Goal: Task Accomplishment & Management: Manage account settings

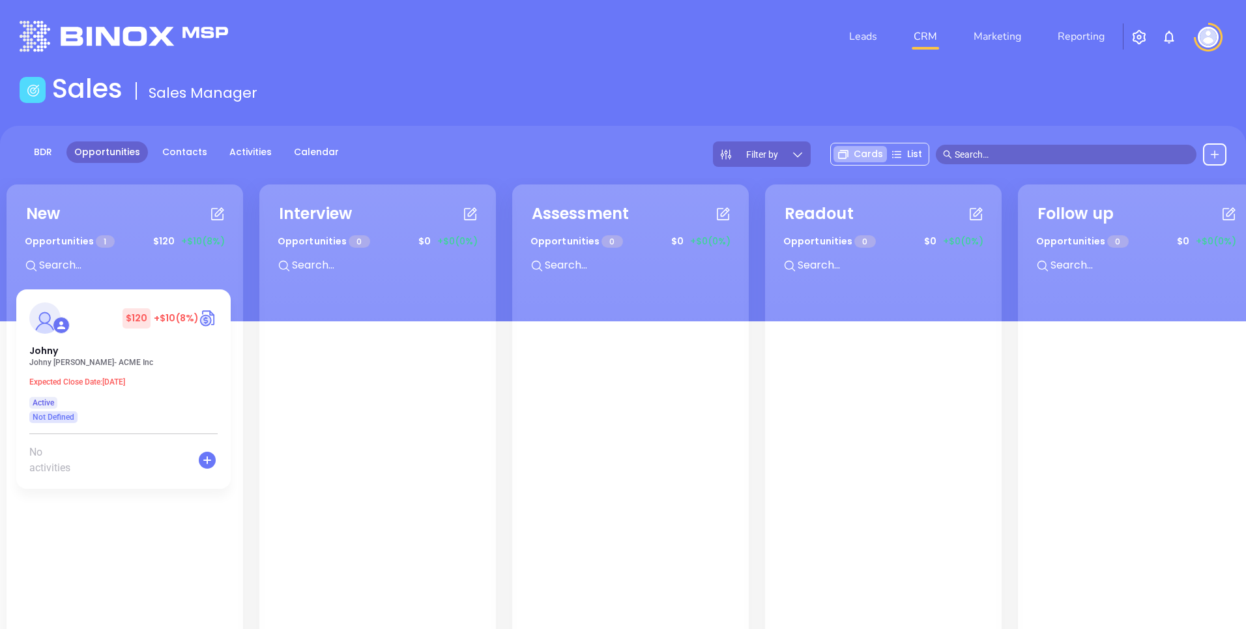
click at [1139, 47] on button "button" at bounding box center [1138, 37] width 31 height 24
click at [1135, 42] on img "button" at bounding box center [1139, 37] width 16 height 16
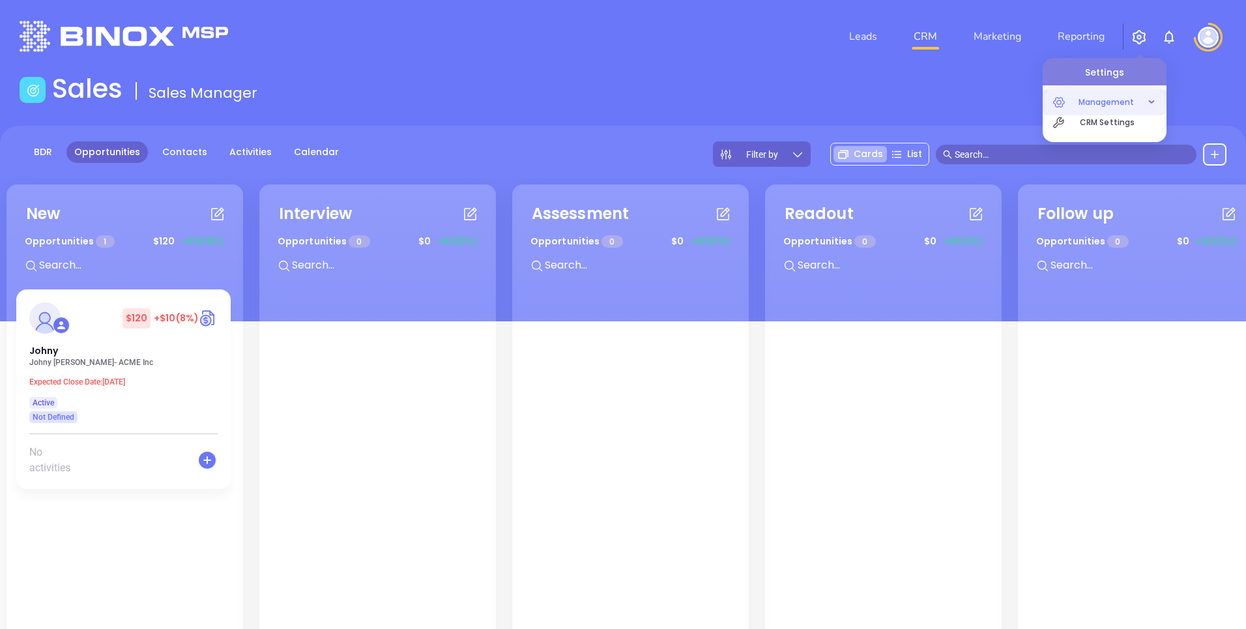
click at [1101, 109] on span "Management" at bounding box center [1106, 102] width 69 height 26
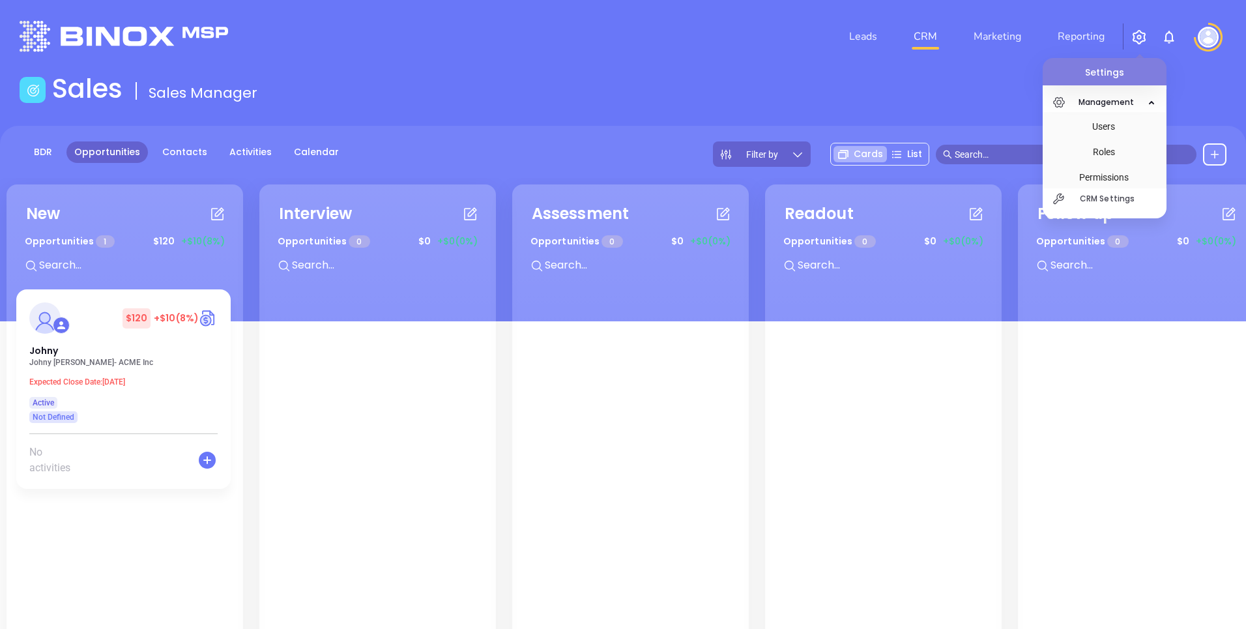
click at [1210, 33] on img at bounding box center [1208, 37] width 21 height 21
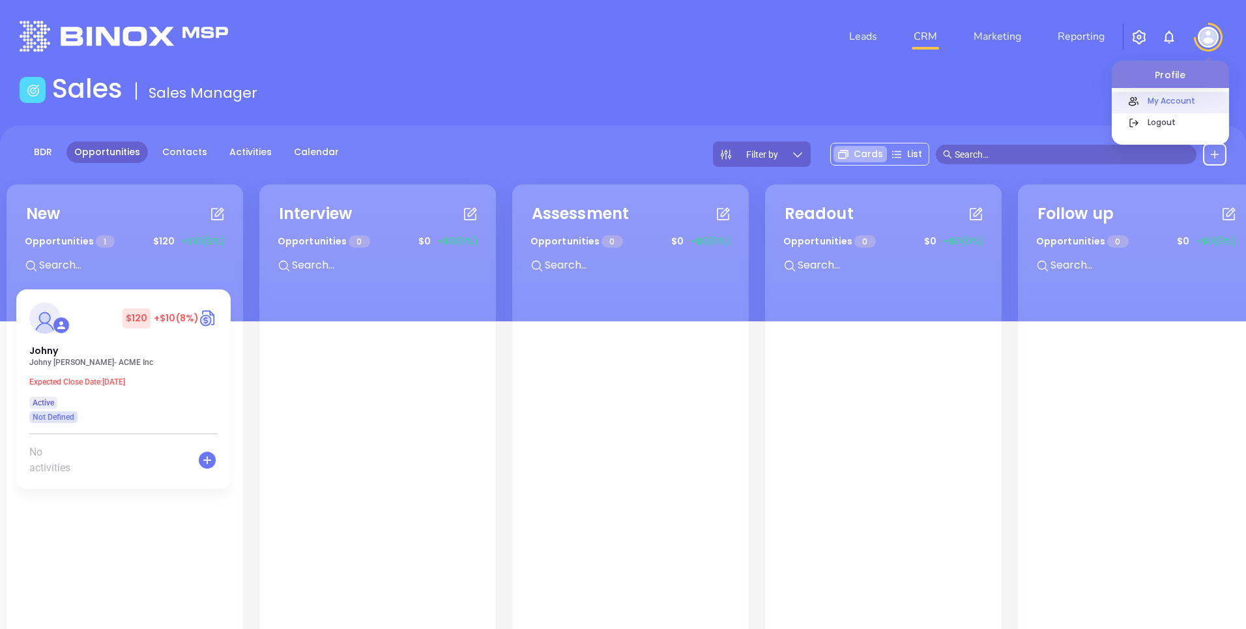
click at [1187, 106] on p "My Account" at bounding box center [1185, 101] width 88 height 14
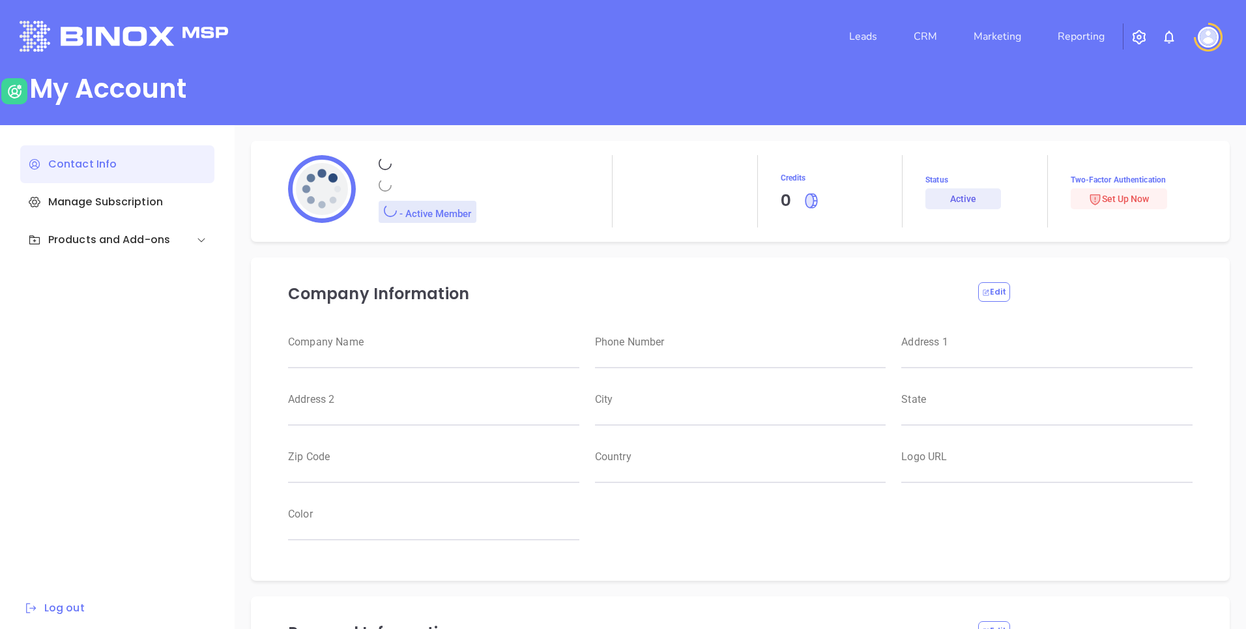
type input "Binox"
type input "Test"
type input "[EMAIL_ADDRESS][DOMAIN_NAME]"
type input "Binox Test"
type input "Management"
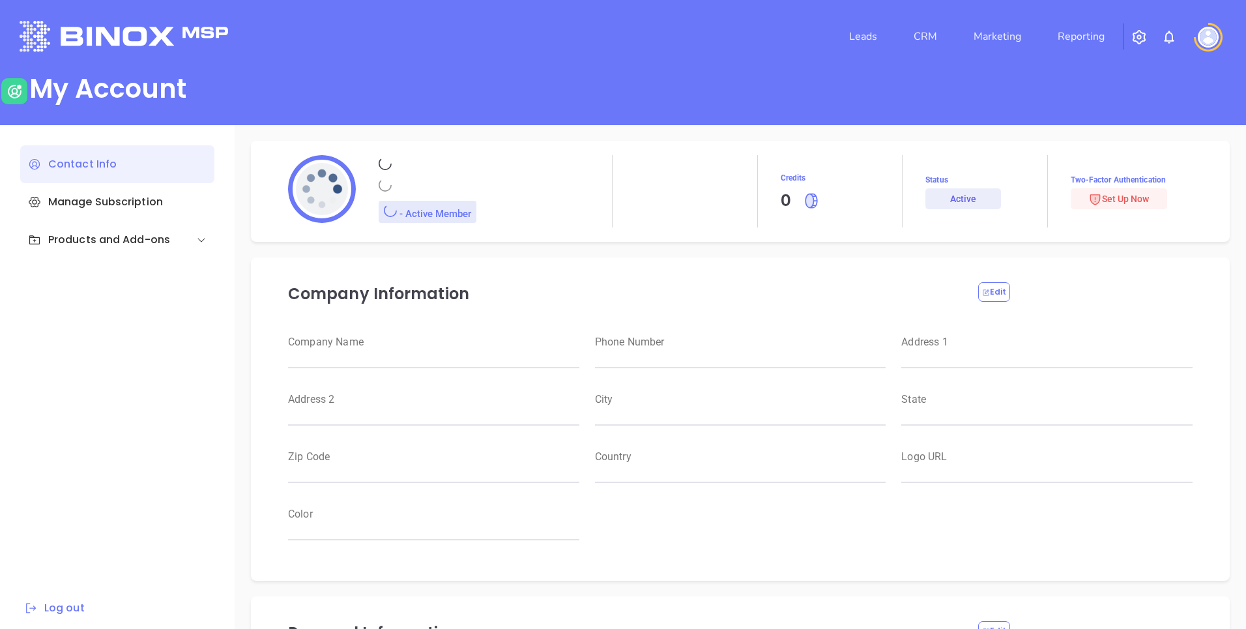
type input "Binox Test"
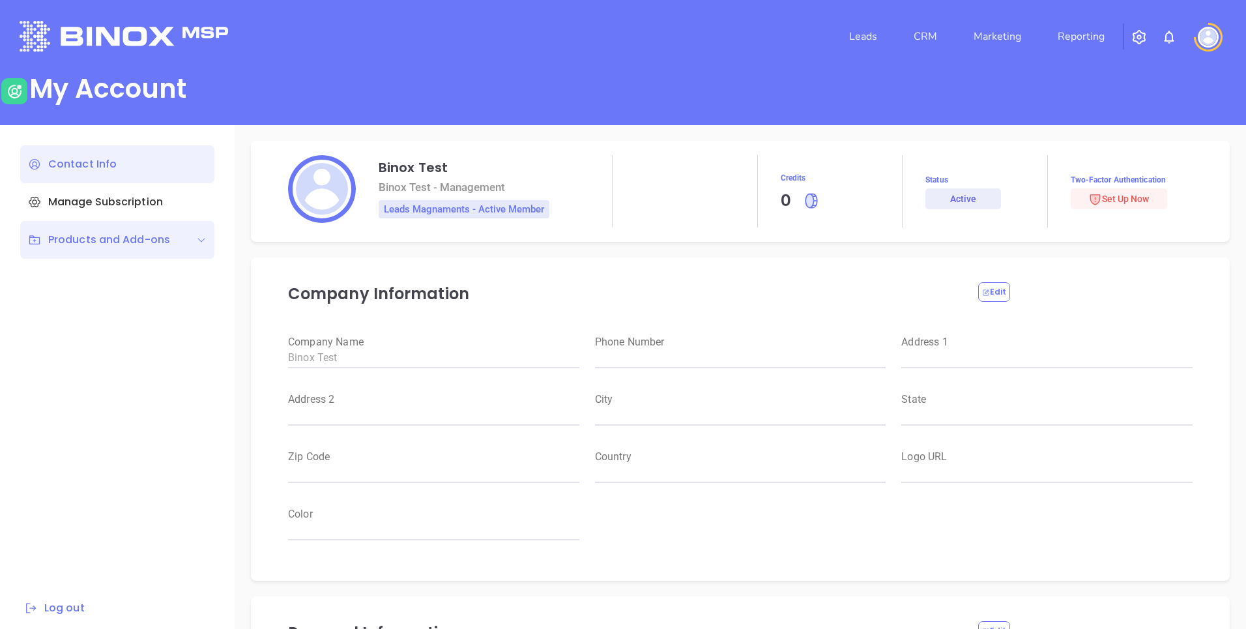
click at [134, 243] on div "Products and Add-ons" at bounding box center [99, 240] width 142 height 16
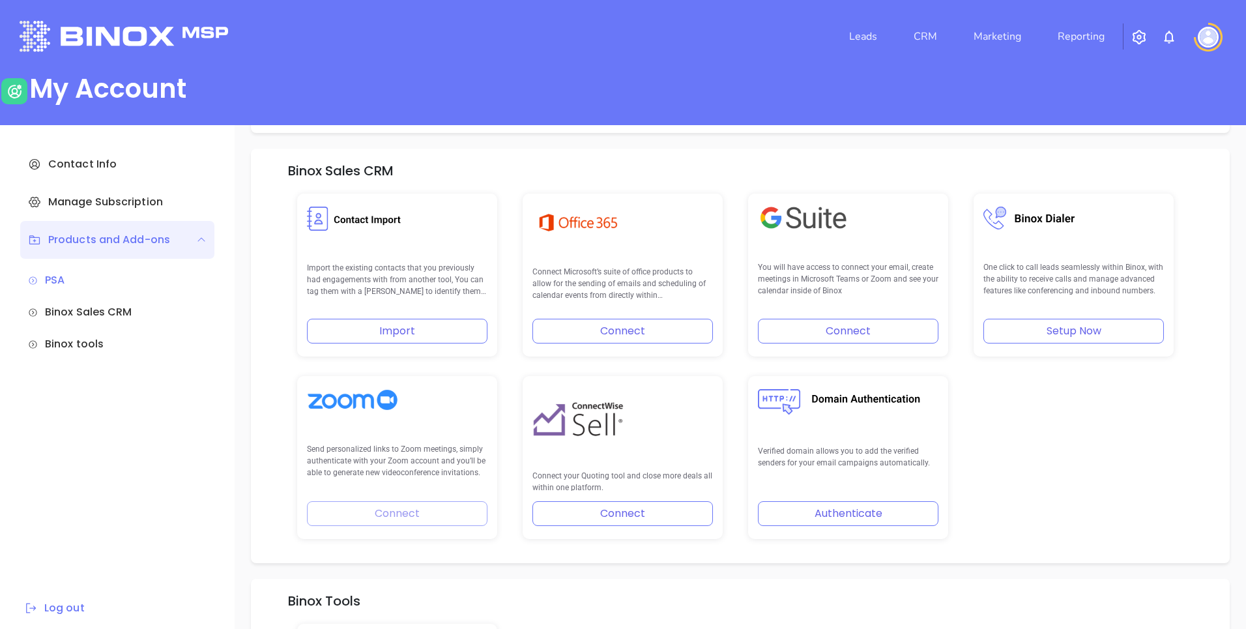
scroll to position [252, 0]
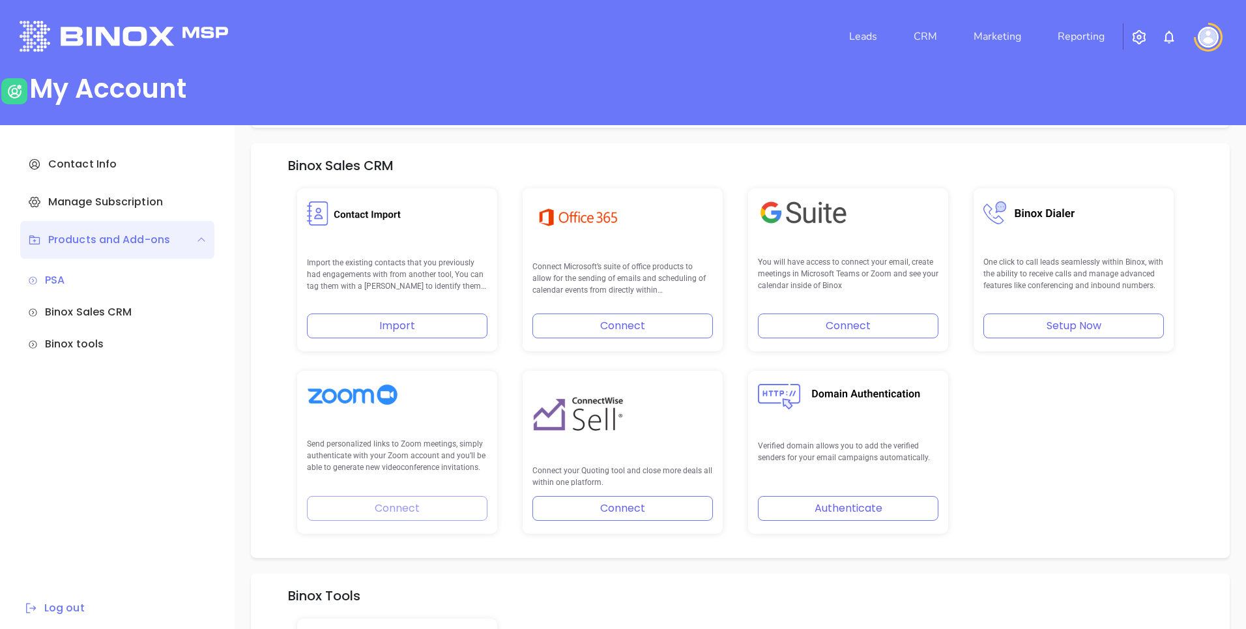
click at [379, 515] on div "Send personalized links to Zoom meetings, simply authenticate with your Zoom ac…" at bounding box center [397, 452] width 200 height 163
click at [379, 512] on div "Send personalized links to Zoom meetings, simply authenticate with your Zoom ac…" at bounding box center [397, 452] width 200 height 163
click at [388, 482] on div "Send personalized links to Zoom meetings, simply authenticate with your Zoom ac…" at bounding box center [397, 452] width 200 height 163
click at [594, 233] on img at bounding box center [577, 217] width 91 height 32
drag, startPoint x: 677, startPoint y: 281, endPoint x: 558, endPoint y: 209, distance: 139.1
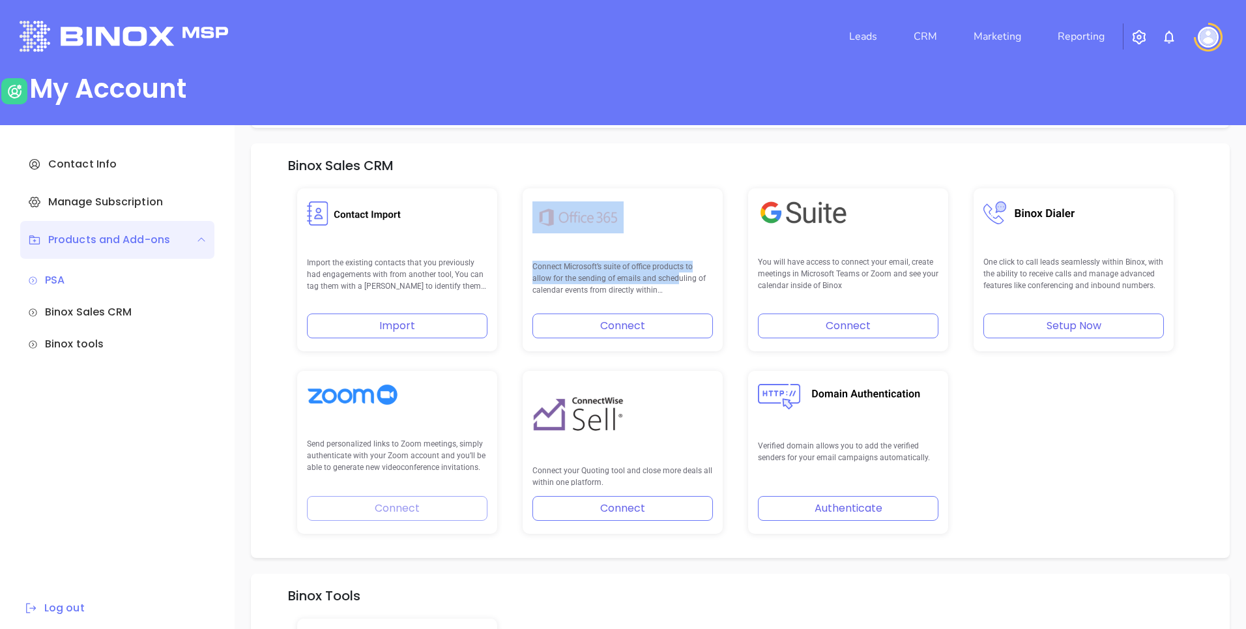
click at [558, 209] on div "Connect Microsoft’s suite of office products to allow for the sending of emails…" at bounding box center [623, 269] width 200 height 163
click at [603, 283] on p "Connect Microsoft’s suite of office products to allow for the sending of emails…" at bounding box center [622, 279] width 181 height 36
click at [609, 326] on button "Connect" at bounding box center [622, 325] width 181 height 25
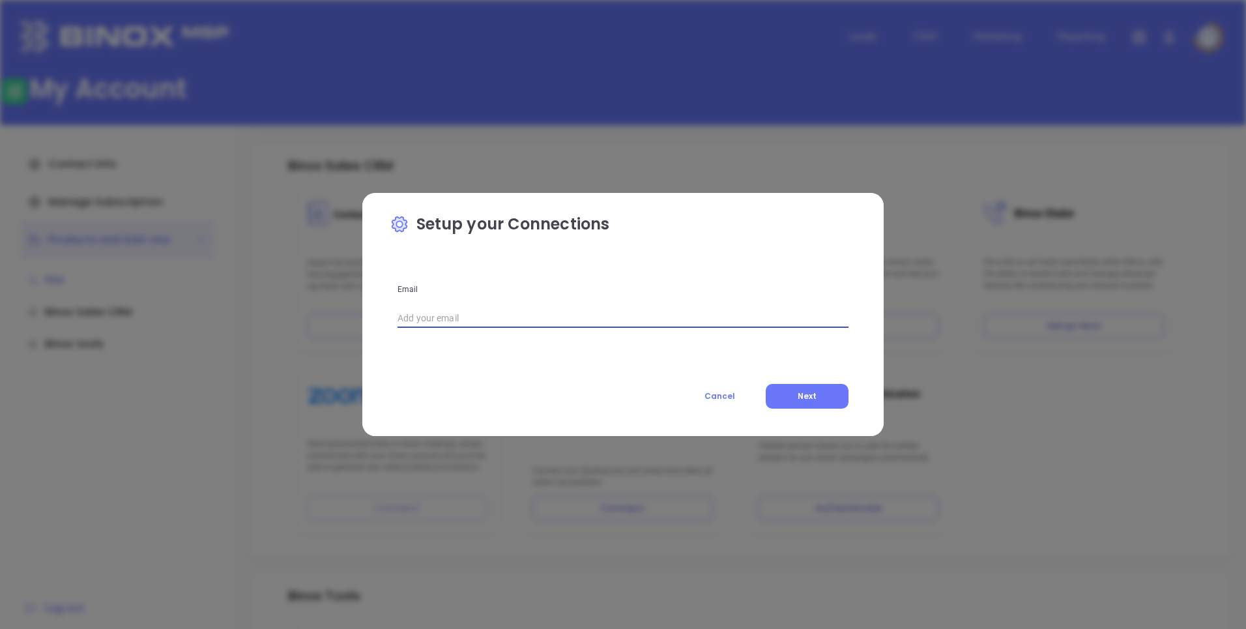
click at [609, 326] on input "text" at bounding box center [623, 319] width 451 height 20
click at [736, 399] on button "Cancel" at bounding box center [719, 396] width 79 height 25
